Goal: Task Accomplishment & Management: Manage account settings

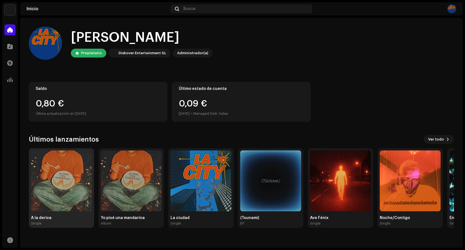
click at [63, 159] on img at bounding box center [61, 181] width 61 height 61
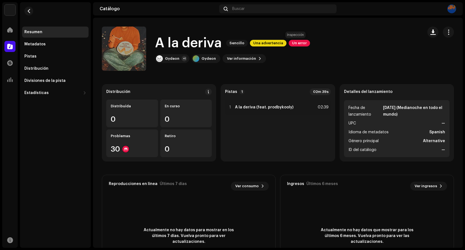
click at [296, 45] on span "Un error" at bounding box center [299, 43] width 21 height 7
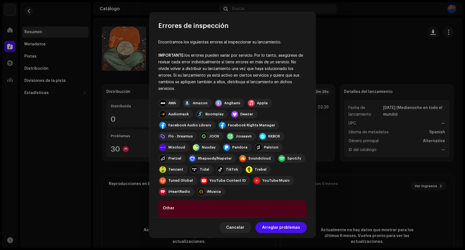
scroll to position [41, 0]
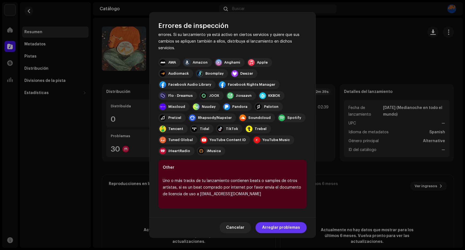
click at [283, 229] on span "Arreglar problemas" at bounding box center [281, 227] width 38 height 11
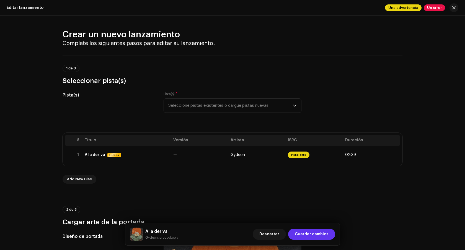
click at [305, 233] on span "Guardar cambios" at bounding box center [312, 234] width 34 height 11
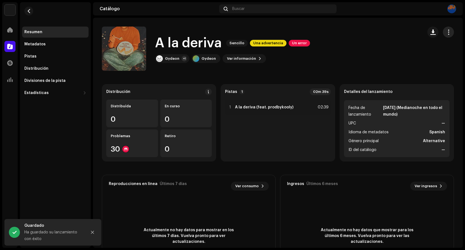
click at [446, 31] on span "button" at bounding box center [448, 32] width 5 height 4
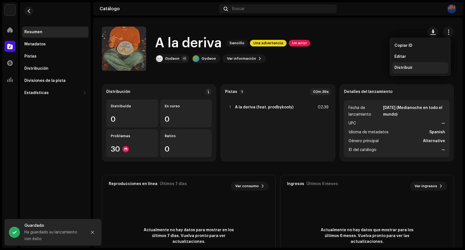
click at [405, 66] on span "Distribuir" at bounding box center [403, 68] width 18 height 4
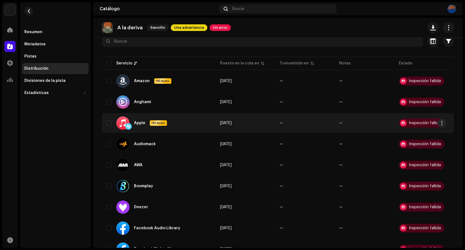
scroll to position [56, 0]
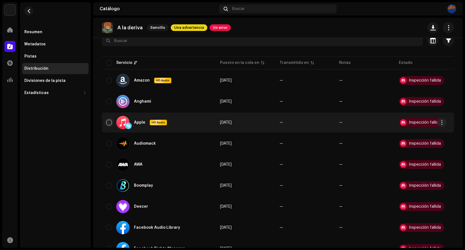
click at [109, 122] on input "checkbox" at bounding box center [109, 123] width 6 height 6
checkbox input "true"
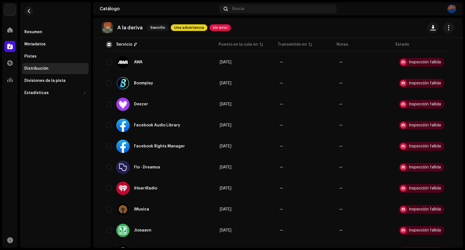
scroll to position [165, 0]
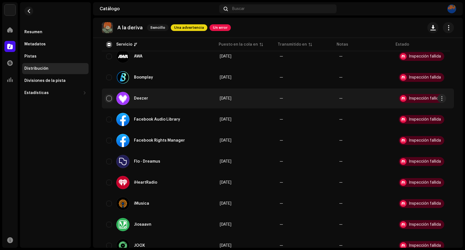
click at [107, 99] on input "Row Unselected" at bounding box center [109, 99] width 6 height 6
checkbox input "true"
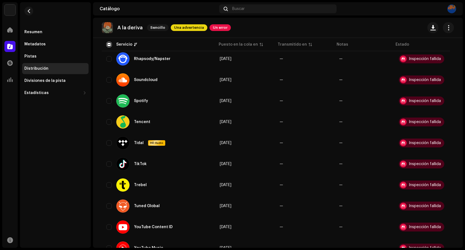
scroll to position [497, 0]
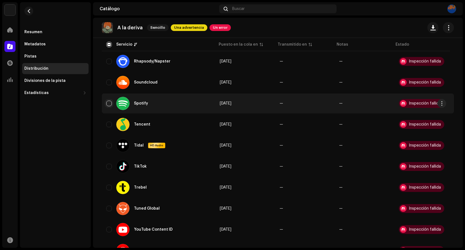
click at [110, 103] on input "Row Unselected" at bounding box center [109, 104] width 6 height 6
checkbox input "true"
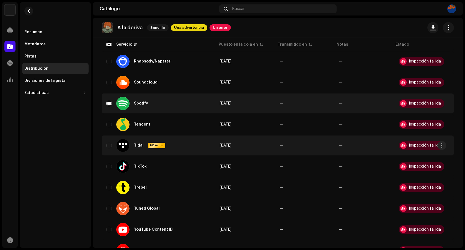
scroll to position [524, 0]
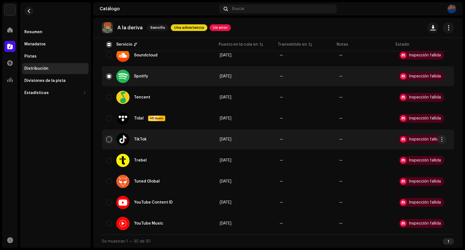
click at [108, 141] on input "Row Unselected" at bounding box center [109, 140] width 6 height 6
checkbox input "true"
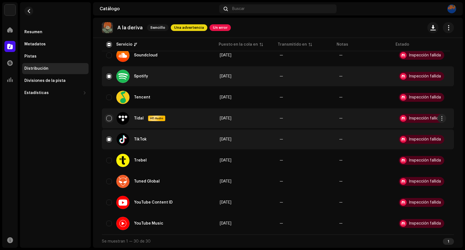
click at [106, 118] on input "Row Unselected" at bounding box center [109, 119] width 6 height 6
checkbox input "true"
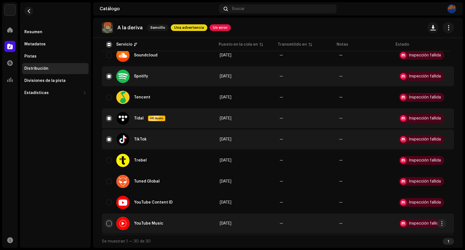
click at [110, 224] on input "Row Unselected" at bounding box center [109, 224] width 6 height 6
checkbox input "true"
click at [222, 240] on div "Se muestran 1 — 30 de 30 1" at bounding box center [278, 241] width 352 height 13
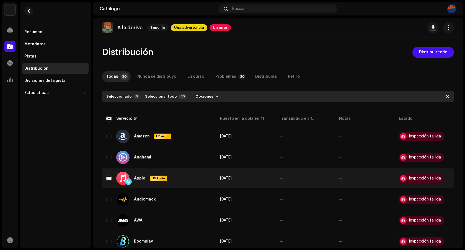
scroll to position [10, 0]
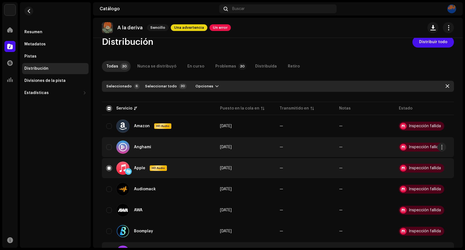
click at [428, 147] on div "Inspección fallida" at bounding box center [425, 147] width 32 height 4
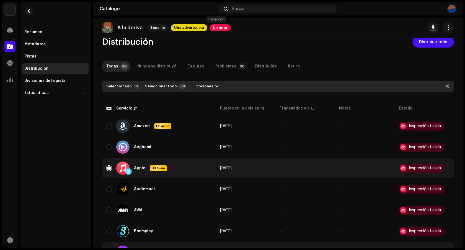
click at [217, 28] on span "Un error" at bounding box center [219, 27] width 21 height 7
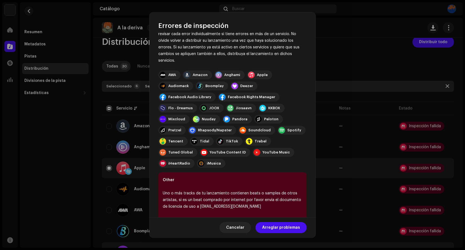
scroll to position [41, 0]
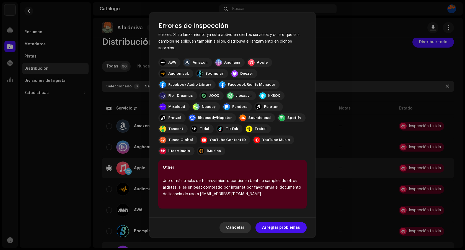
click at [242, 228] on span "Cancelar" at bounding box center [235, 227] width 18 height 11
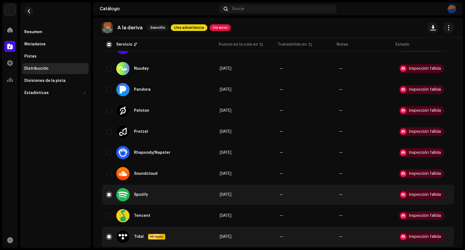
scroll to position [406, 0]
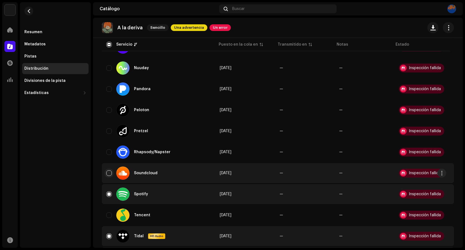
click at [110, 172] on input "Row Unselected" at bounding box center [109, 173] width 6 height 6
checkbox input "true"
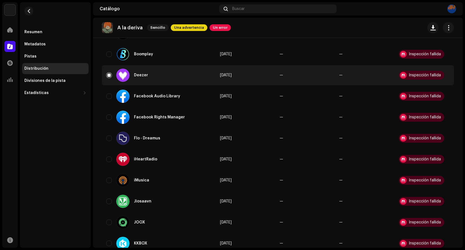
scroll to position [0, 0]
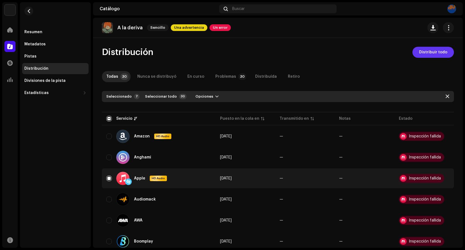
click at [432, 54] on span "Distribuir todo" at bounding box center [433, 52] width 28 height 11
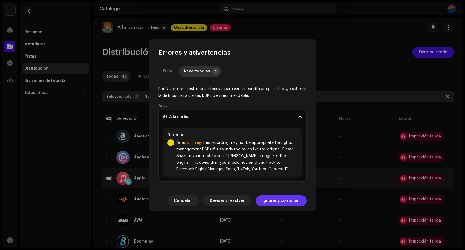
click at [273, 202] on span "Ignorar y continuar" at bounding box center [281, 200] width 38 height 11
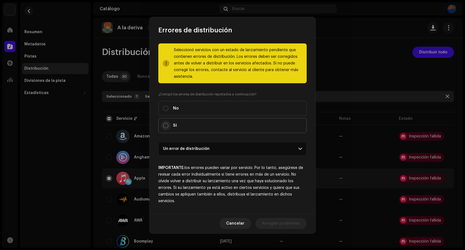
click at [164, 125] on input "Sí" at bounding box center [166, 126] width 6 height 6
radio input "true"
click at [225, 151] on p-accordion-header "Un error de distribución" at bounding box center [232, 149] width 148 height 14
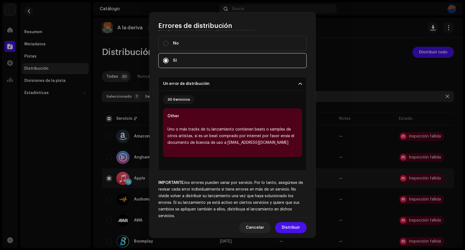
scroll to position [71, 0]
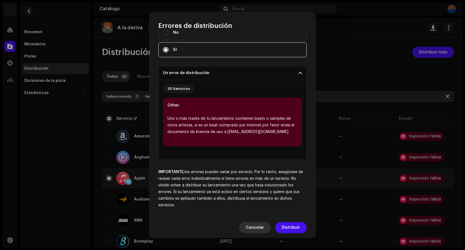
click at [249, 228] on span "Cancelar" at bounding box center [255, 227] width 18 height 11
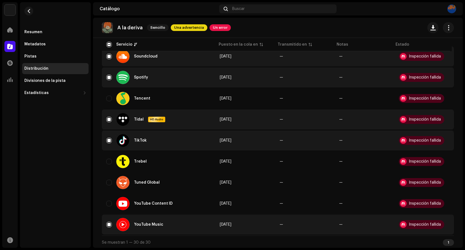
scroll to position [524, 0]
